Goal: Information Seeking & Learning: Learn about a topic

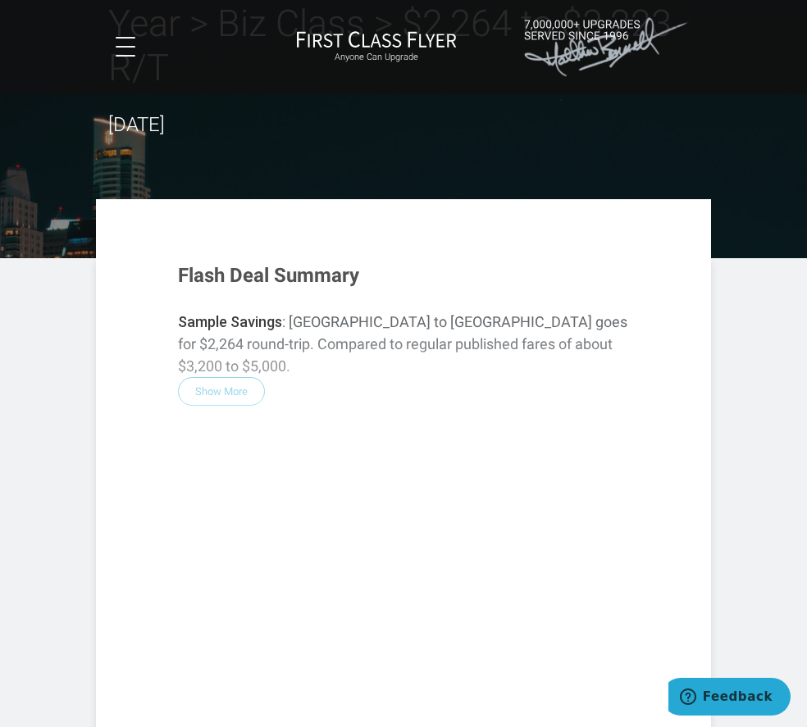
scroll to position [141, 0]
